Goal: Transaction & Acquisition: Obtain resource

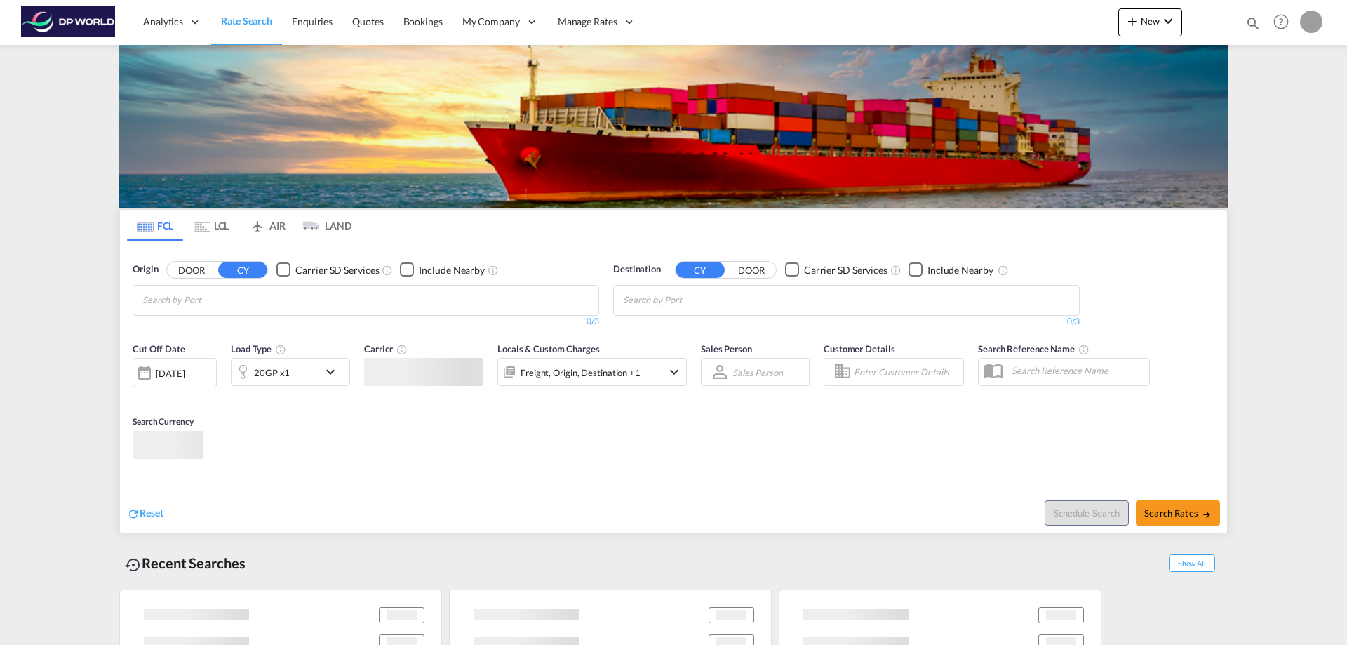
click at [582, 327] on body "Analytics Reports Dashboard Rate Search Enquiries Quotes Bookings" at bounding box center [673, 322] width 1347 height 645
click at [307, 297] on md-chips at bounding box center [365, 300] width 465 height 29
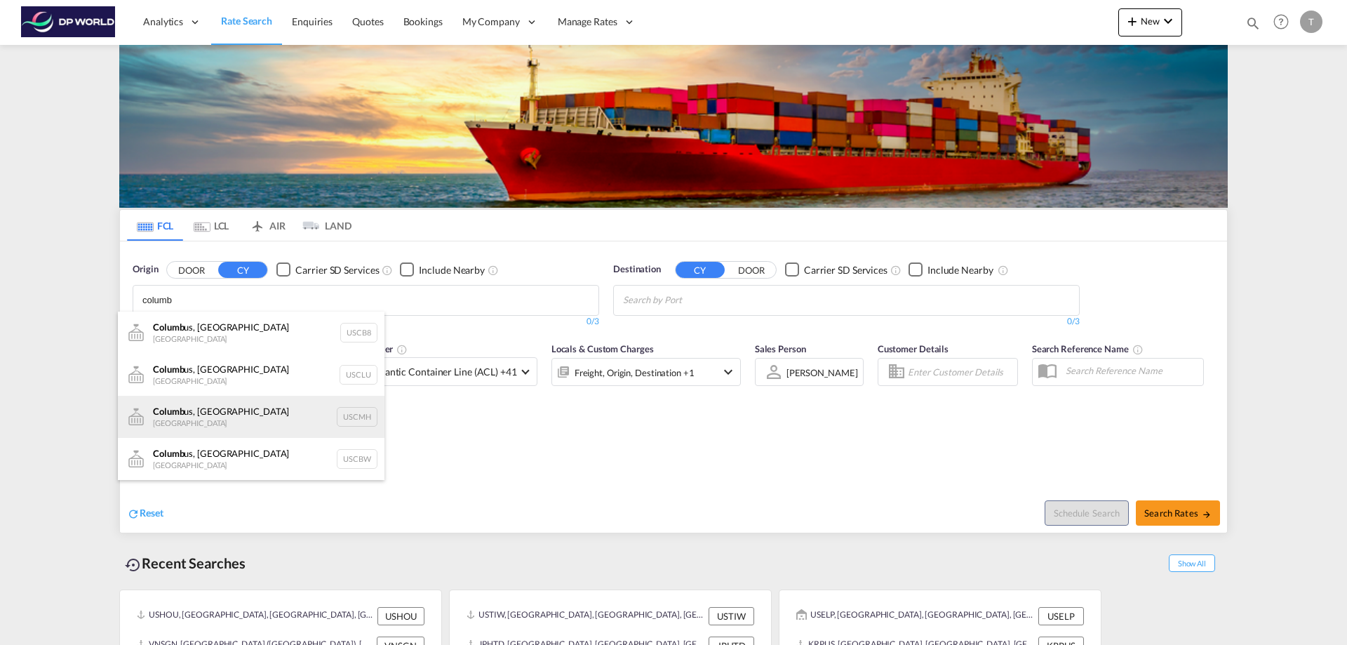
type input "columb"
click at [185, 410] on div "Columb us, [GEOGRAPHIC_DATA] United States USCMH" at bounding box center [251, 417] width 267 height 42
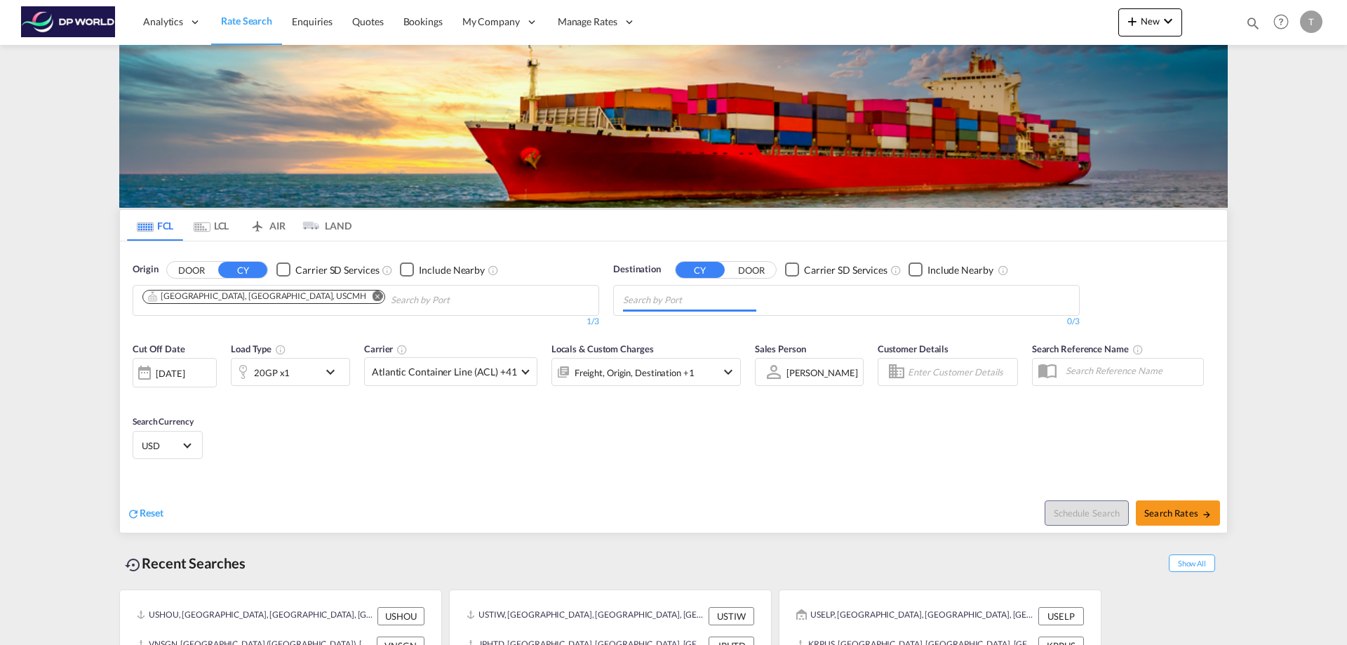
click at [667, 293] on input "Chips input." at bounding box center [689, 300] width 133 height 22
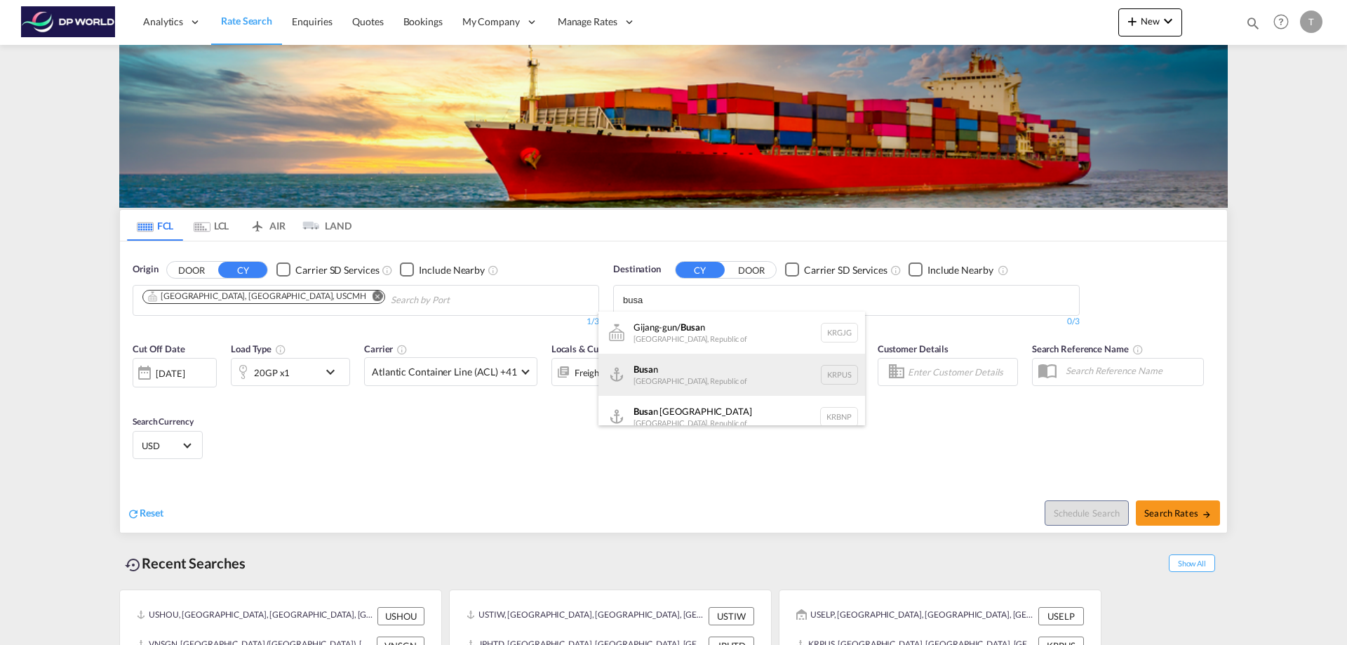
type input "busa"
click at [658, 370] on div "Busa n [GEOGRAPHIC_DATA], [GEOGRAPHIC_DATA] KRPUS" at bounding box center [732, 375] width 267 height 42
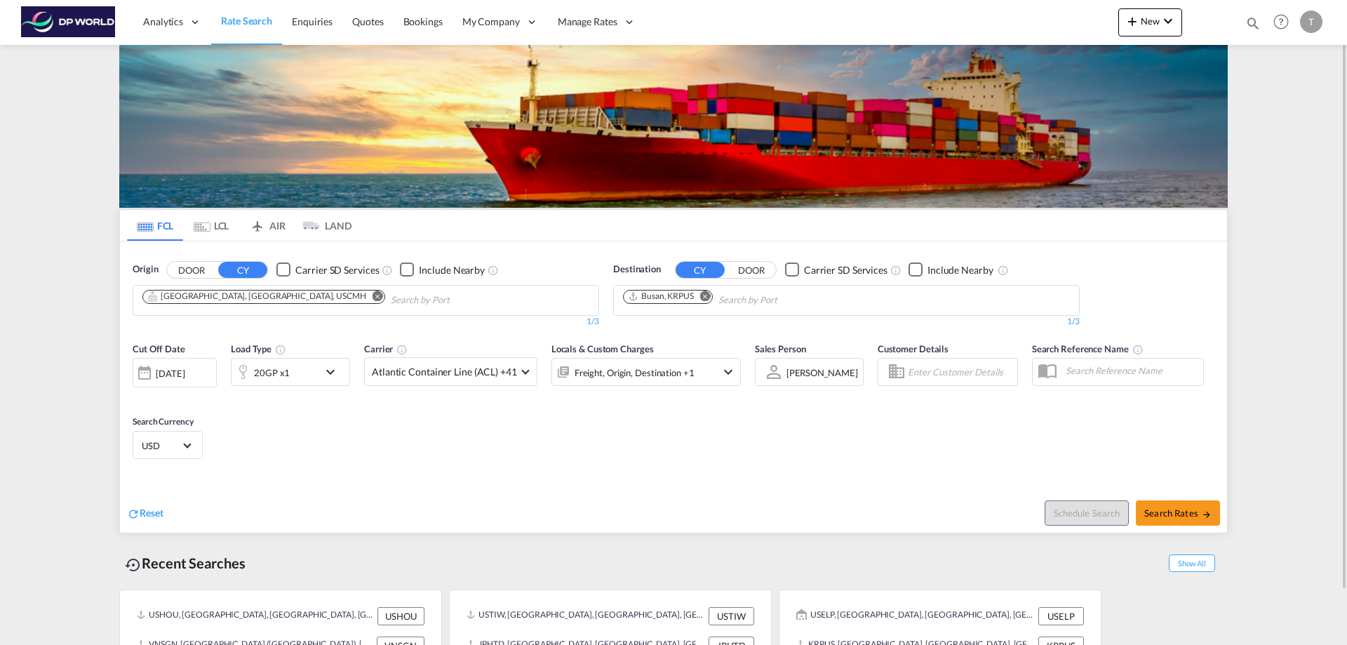
click at [333, 371] on md-icon "icon-chevron-down" at bounding box center [334, 371] width 24 height 17
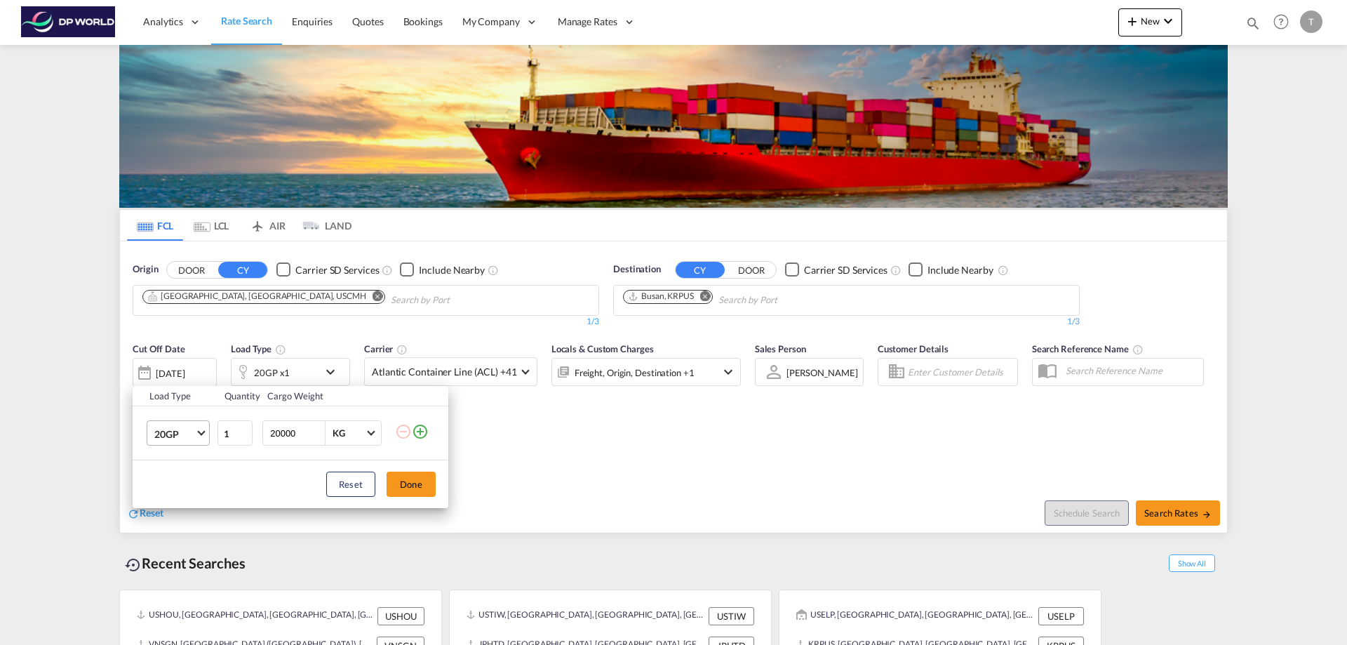
click at [192, 433] on span "20GP" at bounding box center [174, 434] width 41 height 14
click at [171, 495] on div "40HC" at bounding box center [167, 501] width 26 height 14
click at [410, 481] on button "Done" at bounding box center [411, 484] width 49 height 25
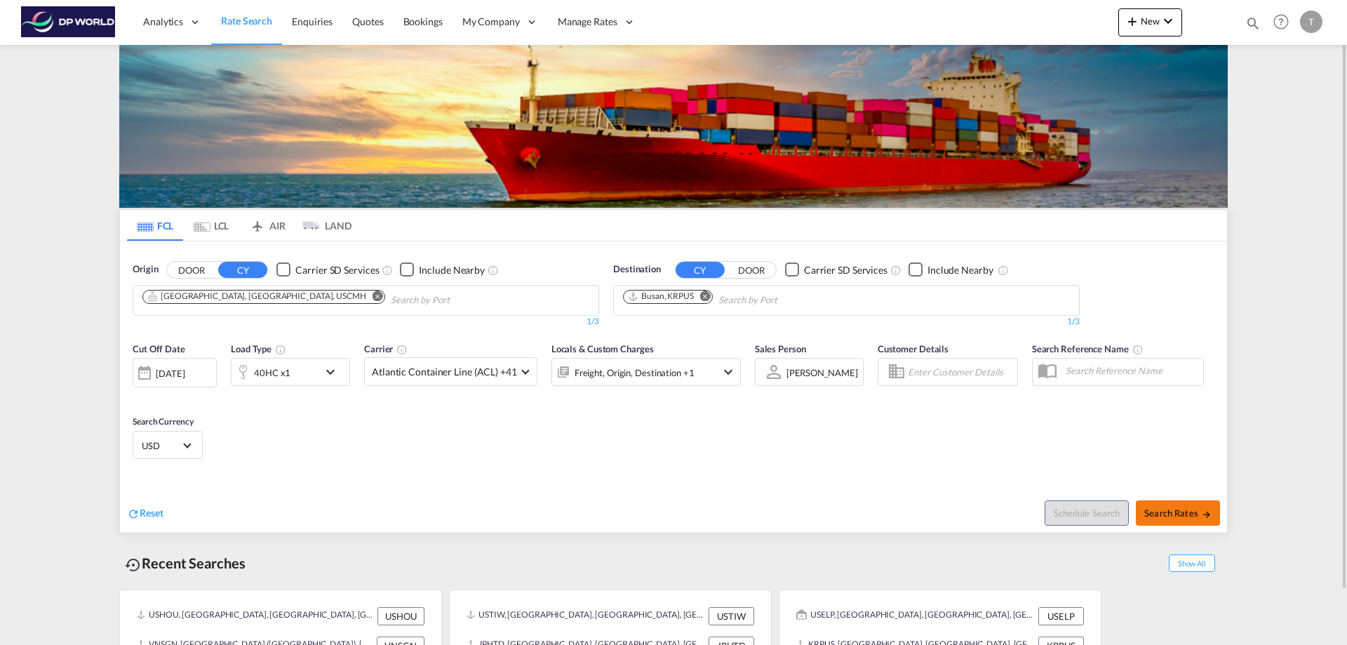
click at [1170, 507] on span "Search Rates" at bounding box center [1177, 512] width 67 height 11
type input "USCMH to KRPUS / [DATE]"
